Goal: Check status

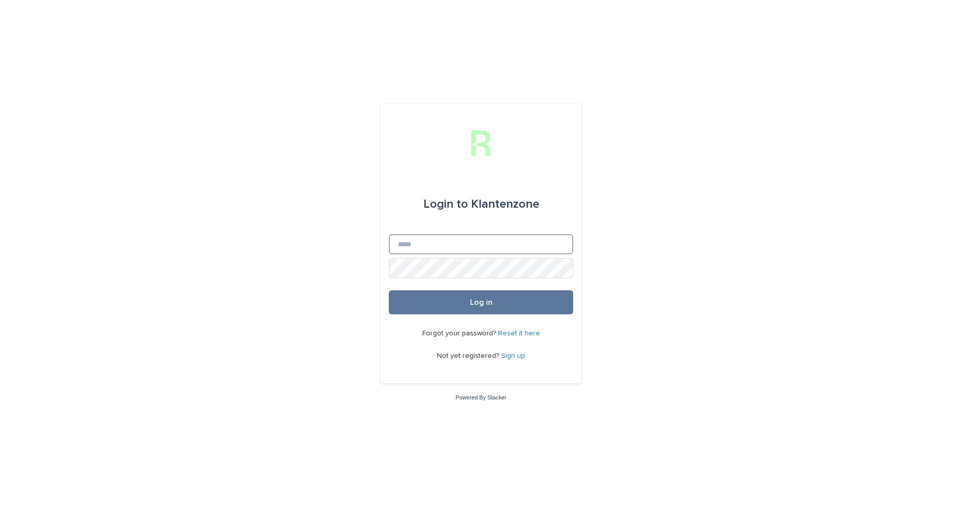
type input "**********"
click at [477, 301] on span "Log in" at bounding box center [481, 302] width 23 height 8
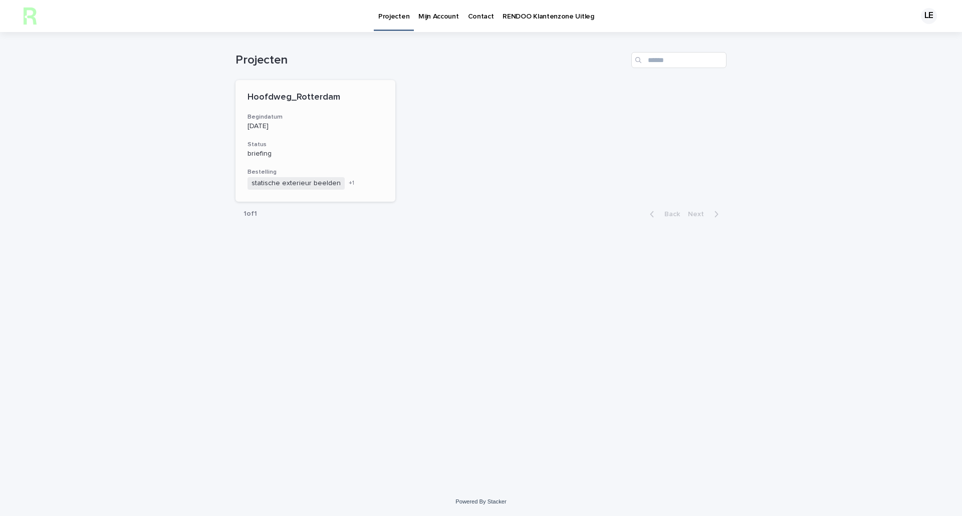
click at [331, 133] on div "Hoofdweg_Rotterdam Begindatum [DATE] Status briefing Bestelling statische exter…" at bounding box center [315, 141] width 160 height 122
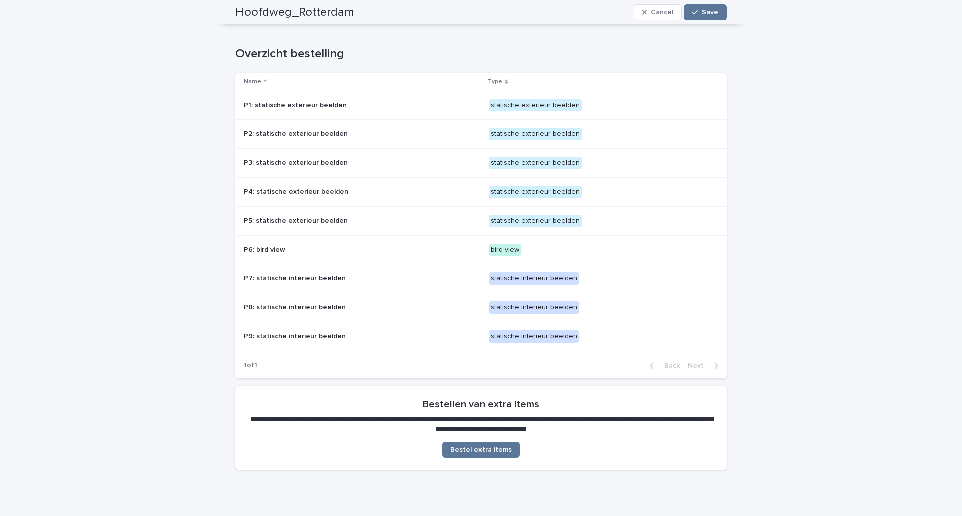
scroll to position [751, 0]
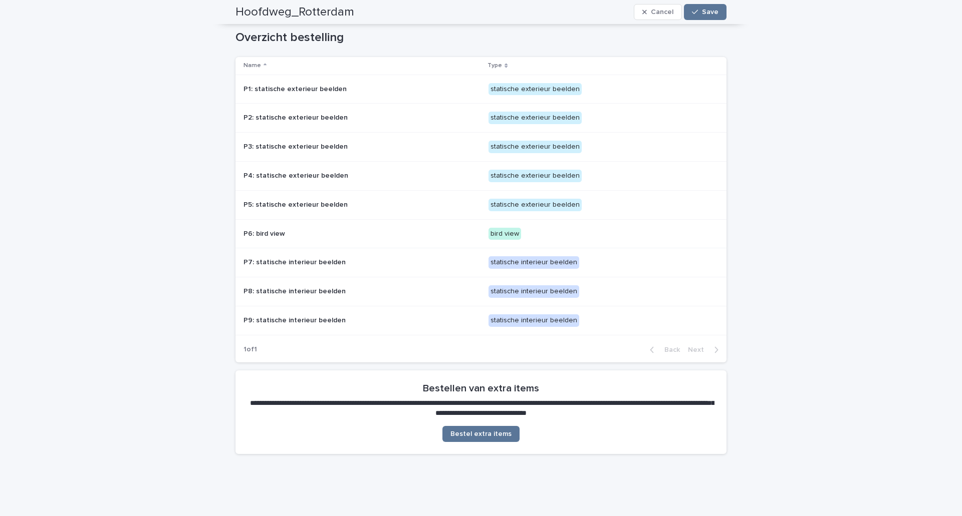
click at [493, 89] on div "statische exterieur beelden" at bounding box center [534, 89] width 93 height 13
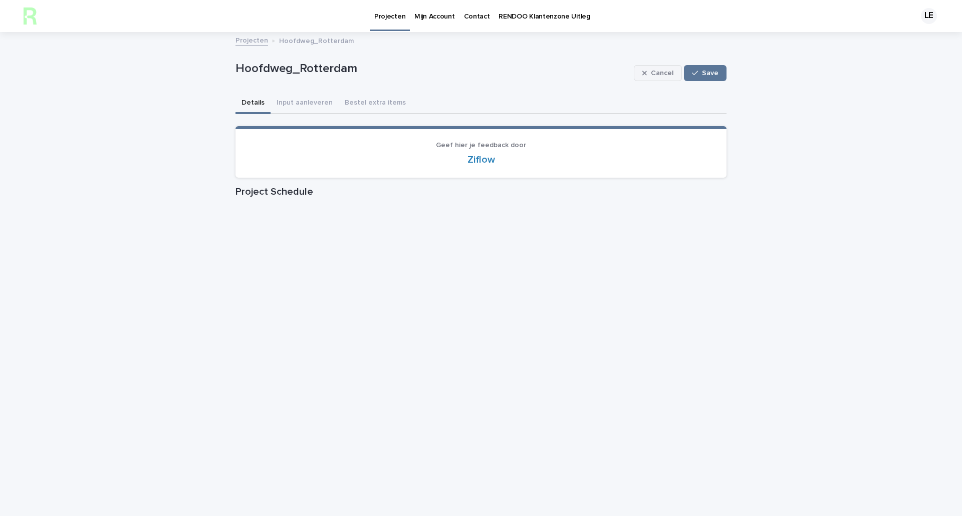
click at [664, 73] on span "Cancel" at bounding box center [662, 73] width 23 height 7
click at [699, 76] on icon "button" at bounding box center [699, 73] width 7 height 7
click at [658, 75] on span "Cancel" at bounding box center [662, 73] width 23 height 7
click at [526, 12] on p "RENDOO Klantenzone Uitleg" at bounding box center [543, 10] width 91 height 21
click at [235, 39] on link "Projecten" at bounding box center [251, 40] width 33 height 12
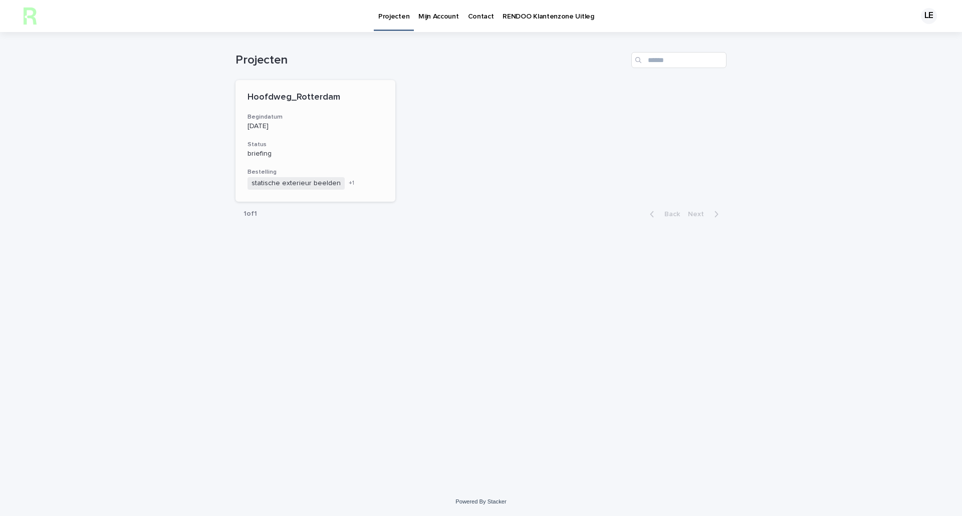
click at [343, 146] on h3 "Status" at bounding box center [315, 145] width 136 height 8
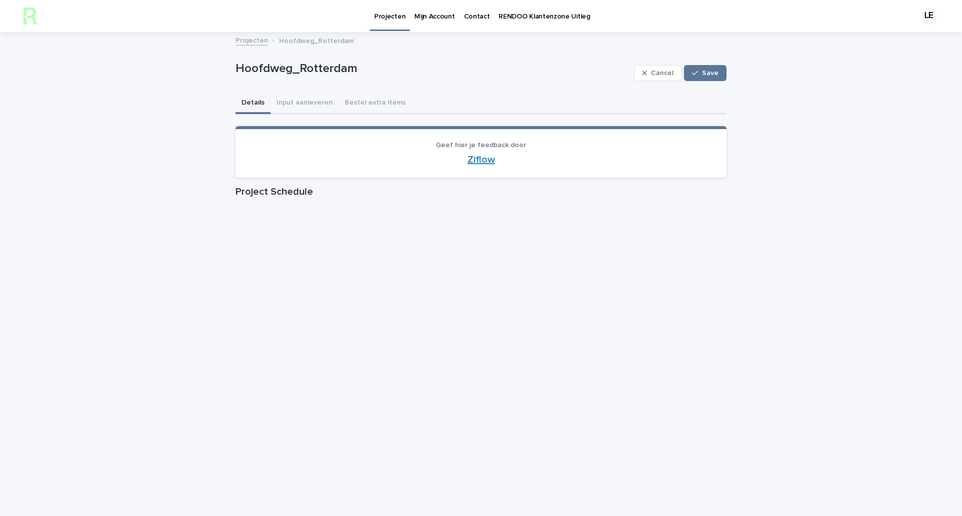
click at [473, 161] on link "Ziflow" at bounding box center [481, 160] width 28 height 10
click at [255, 43] on link "Projecten" at bounding box center [251, 40] width 33 height 12
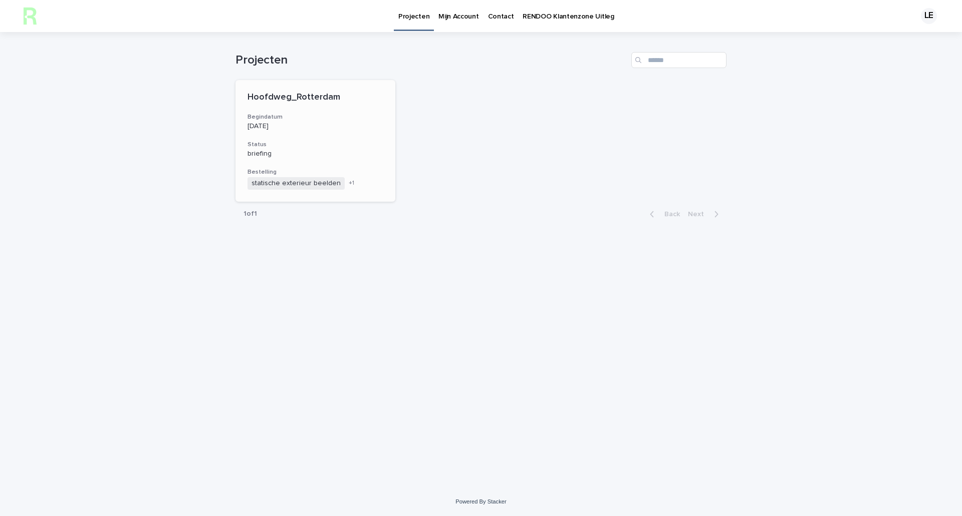
click at [331, 192] on div "Hoofdweg_Rotterdam Begindatum [DATE] Status briefing Bestelling statische exter…" at bounding box center [315, 141] width 160 height 122
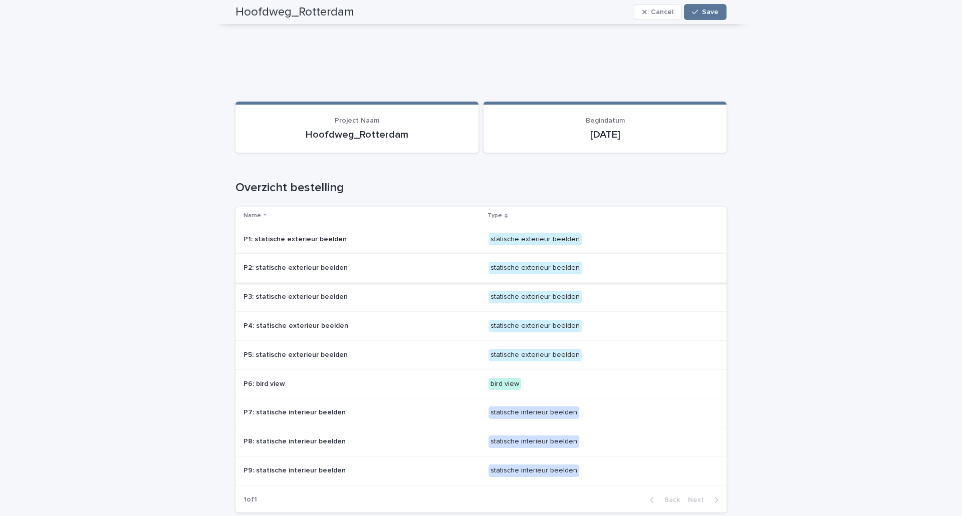
scroll to position [701, 0]
